Goal: Information Seeking & Learning: Learn about a topic

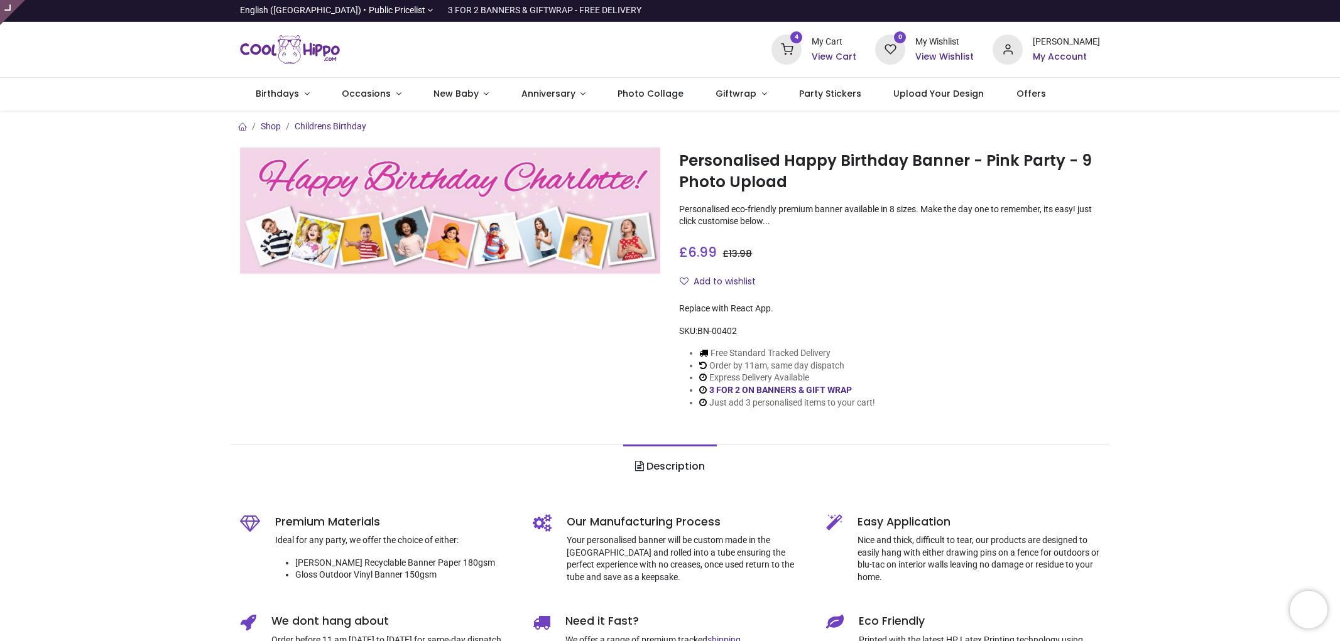
type input "**********"
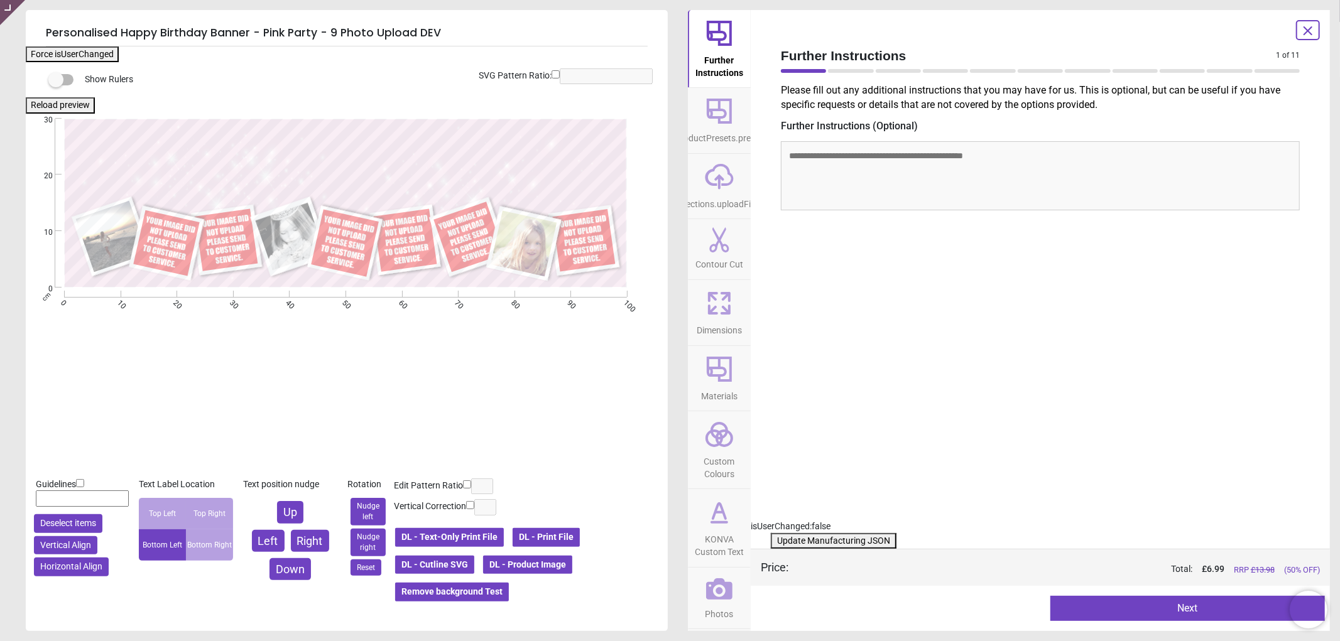
click at [540, 561] on button "DL - Product Image" at bounding box center [528, 565] width 92 height 21
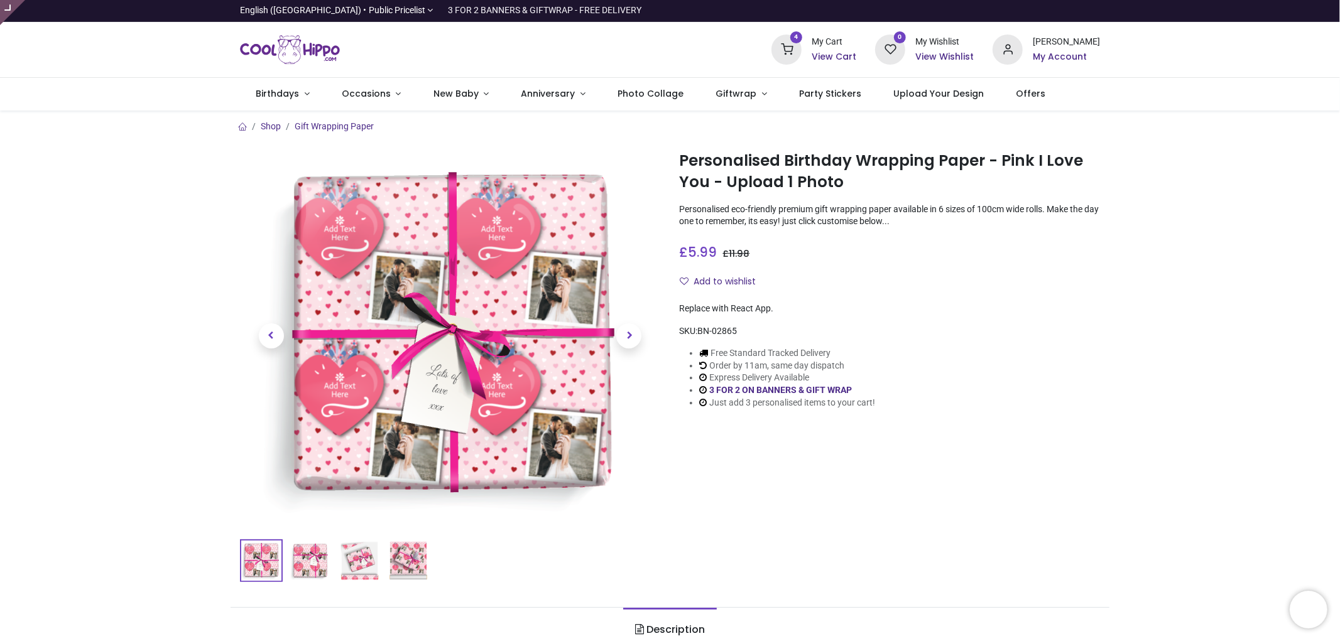
type input "**********"
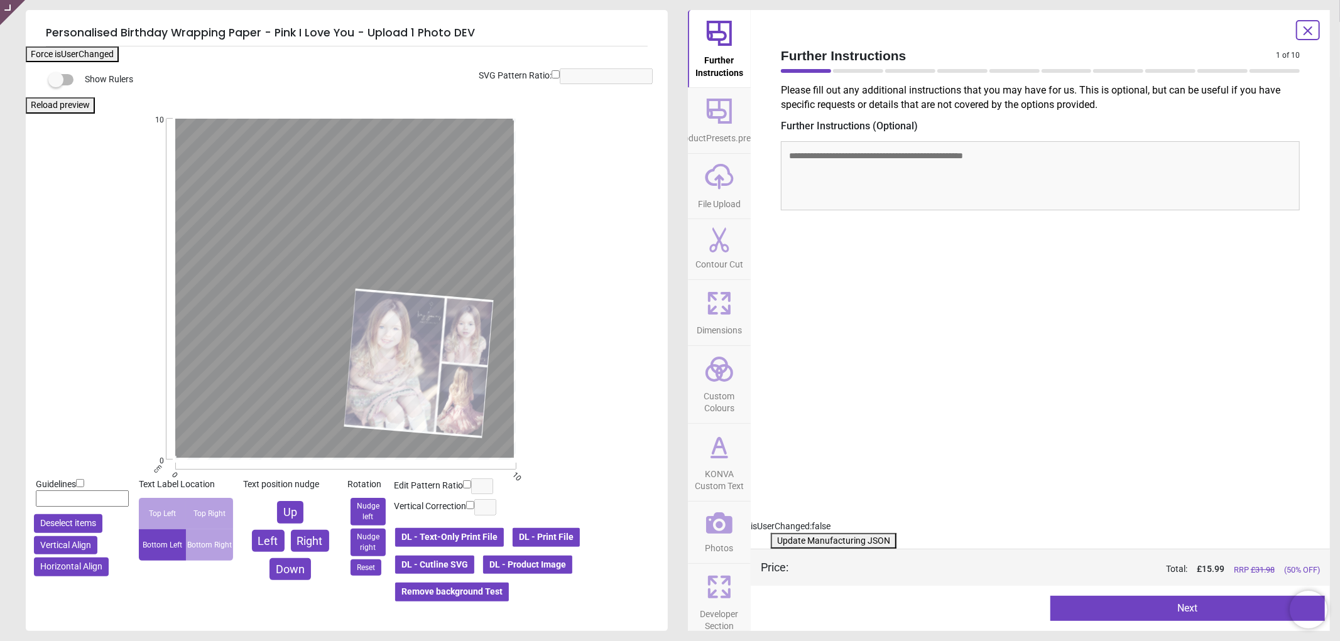
click at [784, 541] on button "Update Manufacturing JSON" at bounding box center [834, 541] width 126 height 16
